Goal: Task Accomplishment & Management: Use online tool/utility

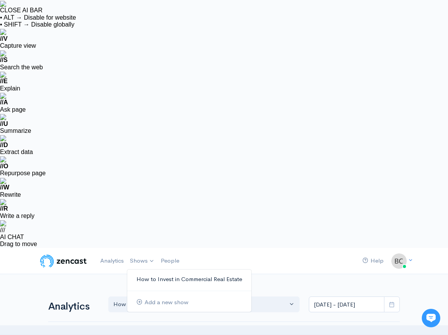
click at [156, 273] on link "How to Invest in Commercial Real Estate" at bounding box center [189, 279] width 124 height 13
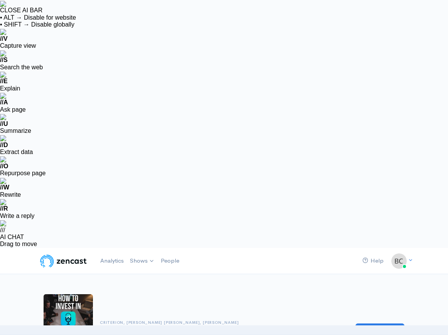
click at [393, 323] on link "Add episode" at bounding box center [379, 331] width 49 height 16
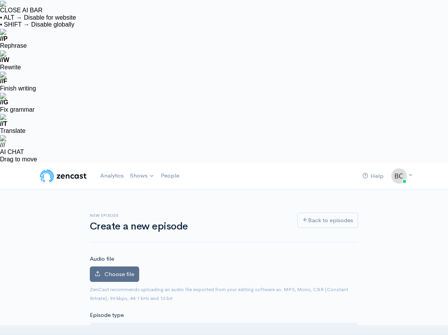
click at [123, 271] on span "Choose file" at bounding box center [119, 274] width 30 height 7
click at [0, 0] on input "Choose file" at bounding box center [0, 0] width 0 height 0
